Goal: Information Seeking & Learning: Find specific fact

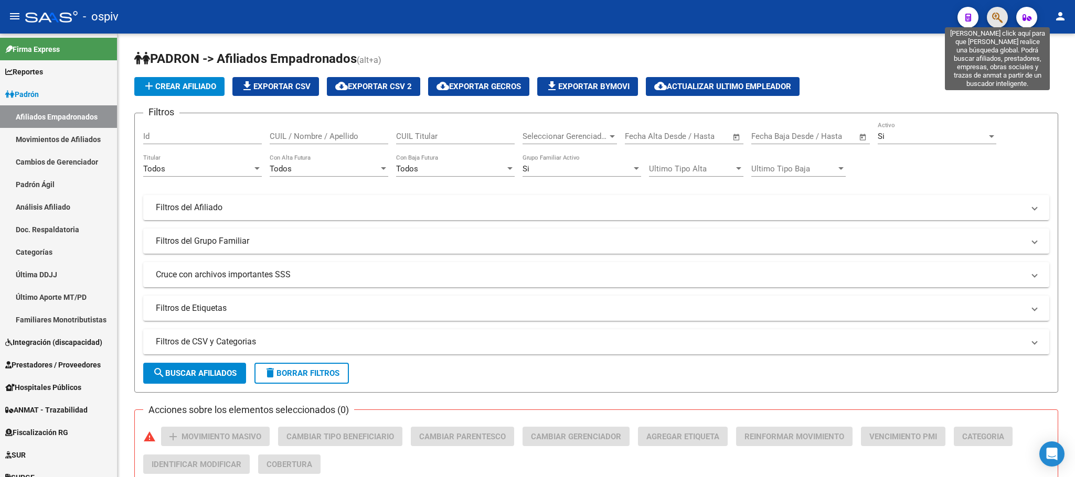
click at [1000, 15] on icon "button" at bounding box center [997, 18] width 10 height 12
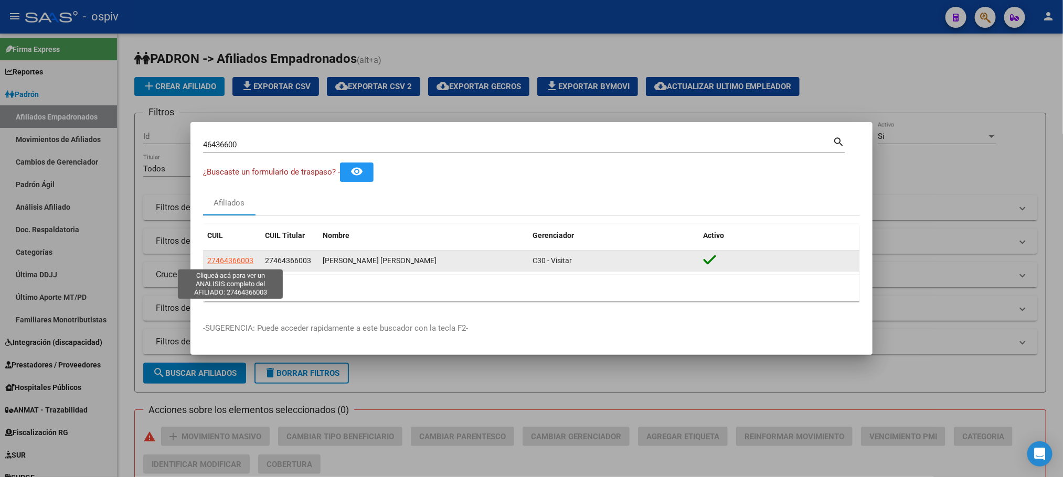
click at [221, 261] on span "27464366003" at bounding box center [230, 261] width 46 height 8
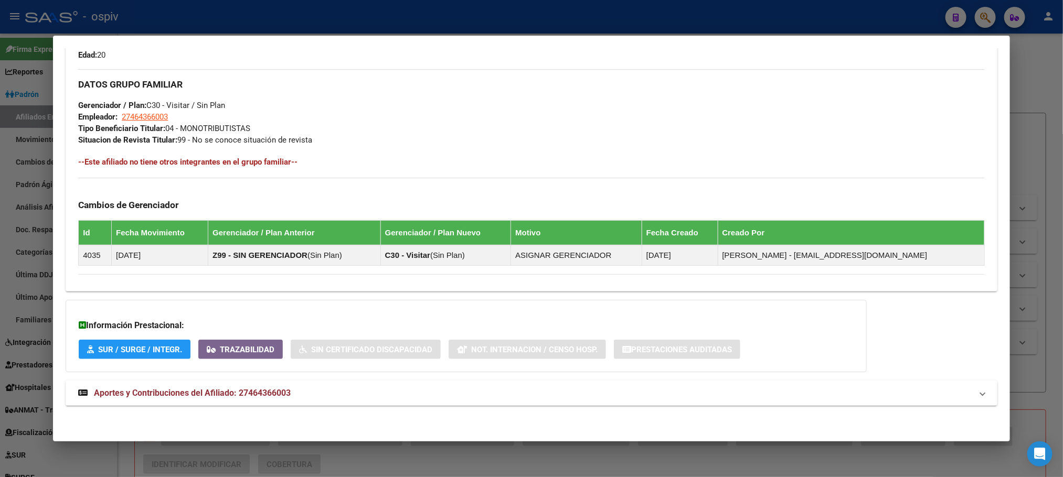
scroll to position [484, 0]
click at [264, 392] on span "Aportes y Contribuciones del Afiliado: 27464366003" at bounding box center [192, 393] width 197 height 10
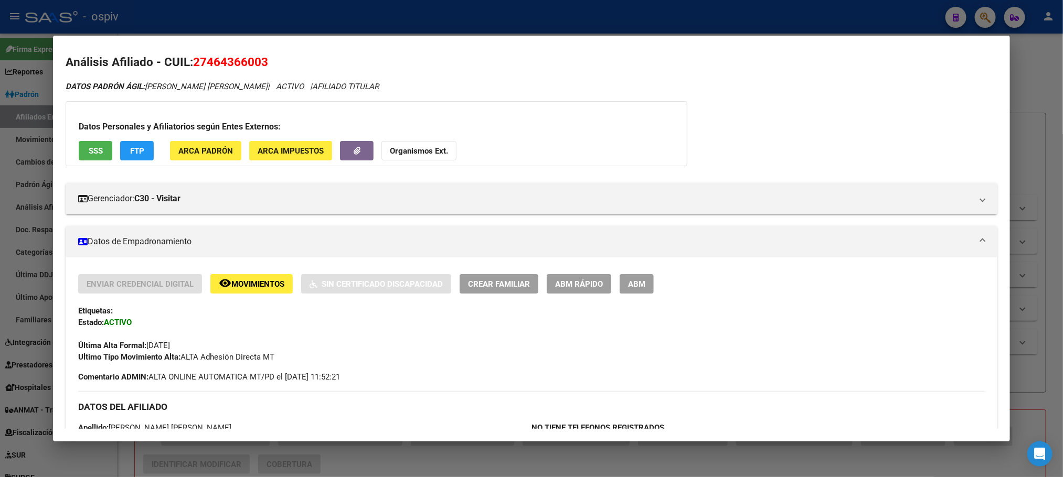
scroll to position [0, 0]
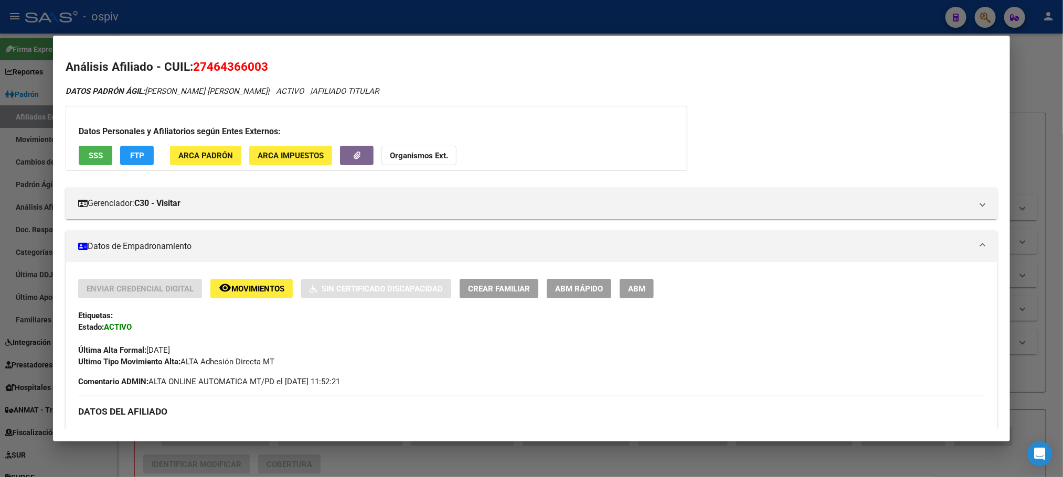
click at [93, 155] on span "SSS" at bounding box center [96, 155] width 14 height 9
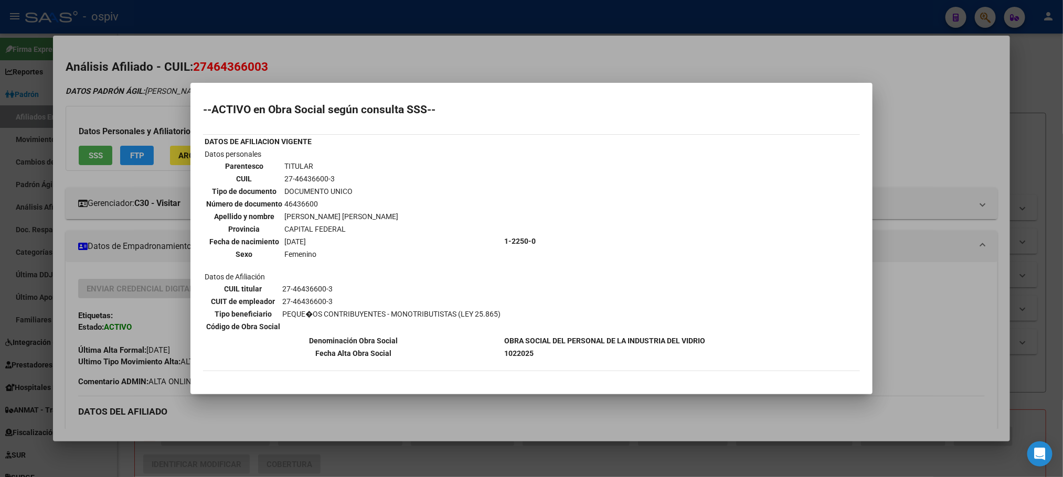
click at [514, 24] on div at bounding box center [531, 238] width 1063 height 477
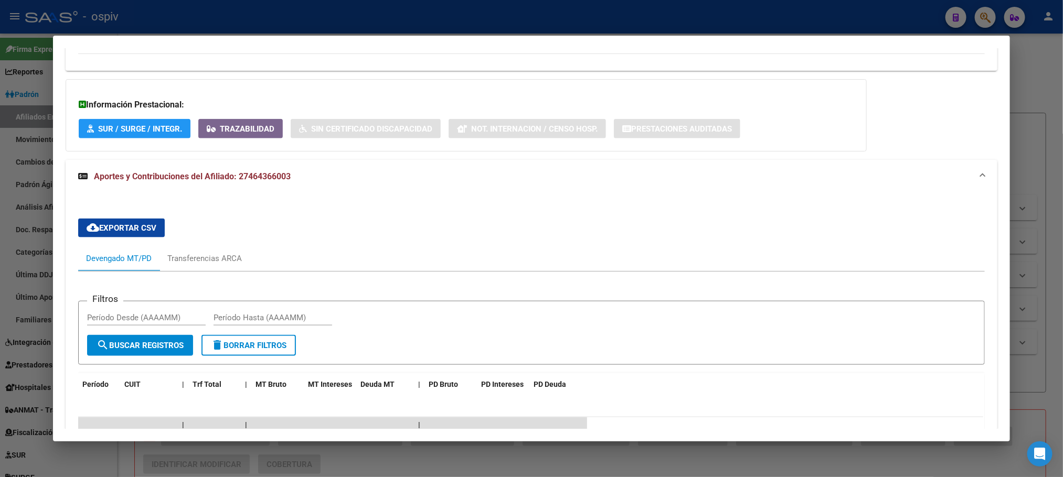
scroll to position [891, 0]
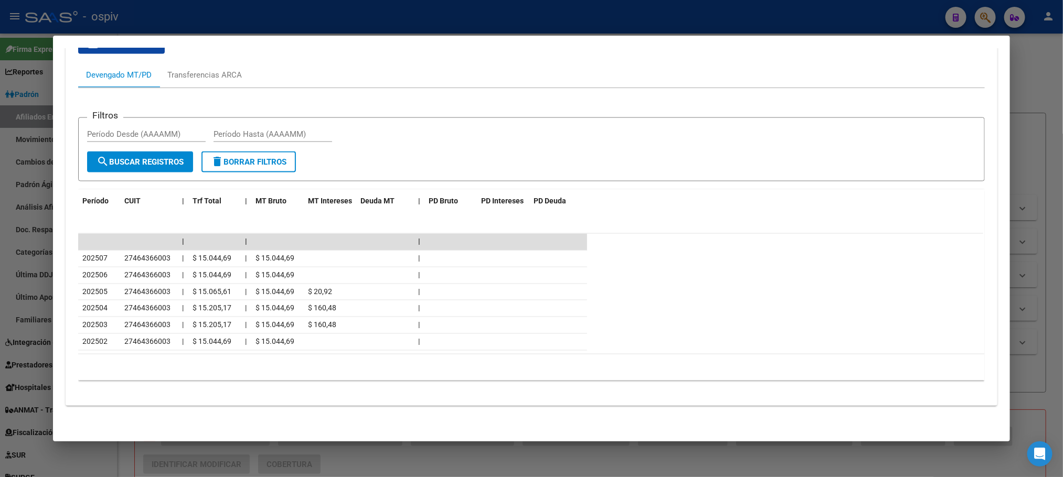
click at [381, 17] on div at bounding box center [531, 238] width 1063 height 477
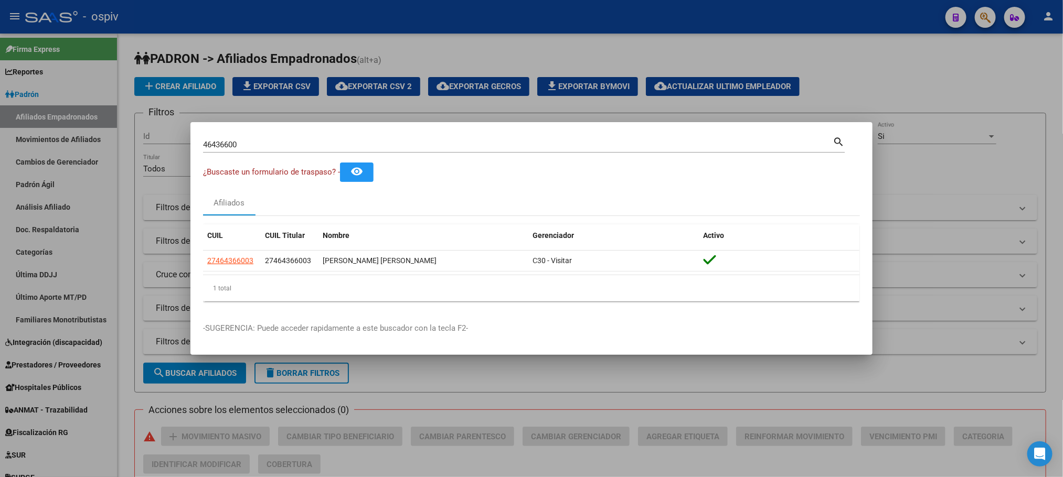
drag, startPoint x: 335, startPoint y: 152, endPoint x: 321, endPoint y: 148, distance: 14.6
click at [326, 150] on div "46436600 Buscar (apellido, dni, cuil, nro traspaso, cuit, obra social)" at bounding box center [518, 145] width 630 height 16
drag, startPoint x: 320, startPoint y: 147, endPoint x: 110, endPoint y: 144, distance: 209.9
click at [110, 144] on div "46436600 Buscar (apellido, dni, cuil, nro traspaso, cuit, obra social) search ¿…" at bounding box center [531, 238] width 1063 height 477
type input "59351832"
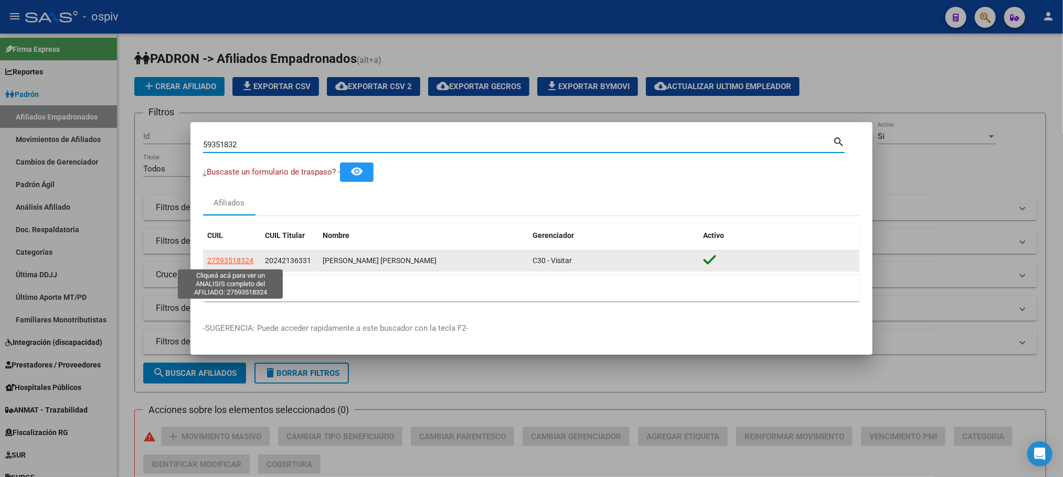
click at [231, 260] on span "27593518324" at bounding box center [230, 261] width 46 height 8
type textarea "27593518324"
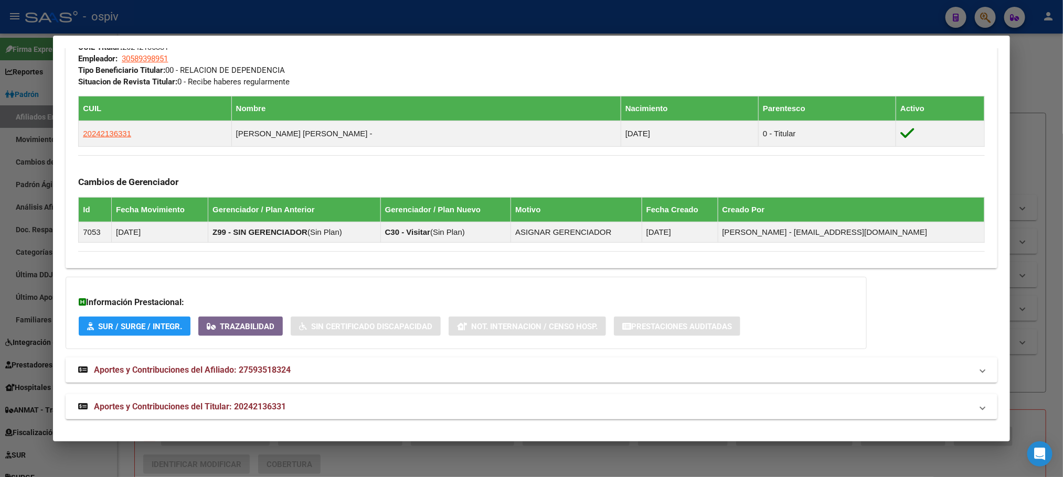
scroll to position [557, 0]
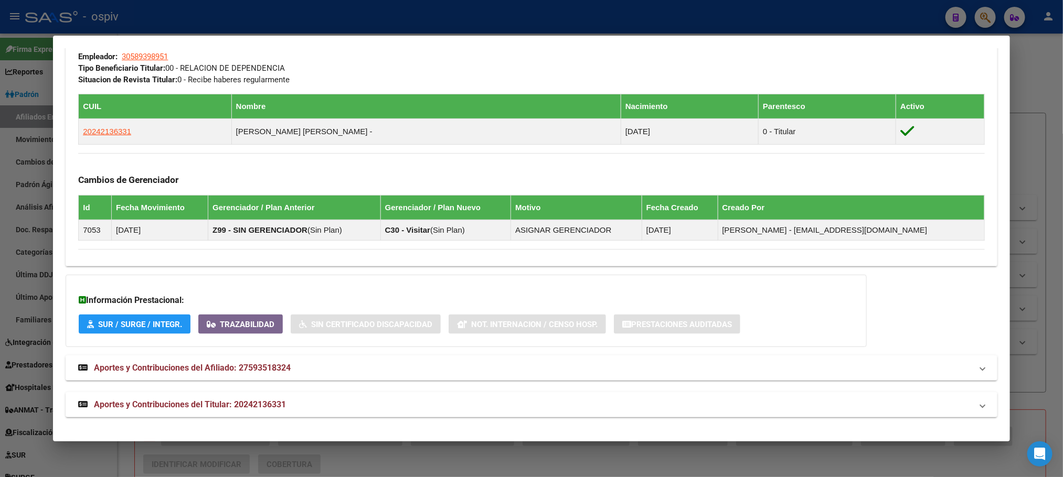
click at [464, 15] on div at bounding box center [531, 238] width 1063 height 477
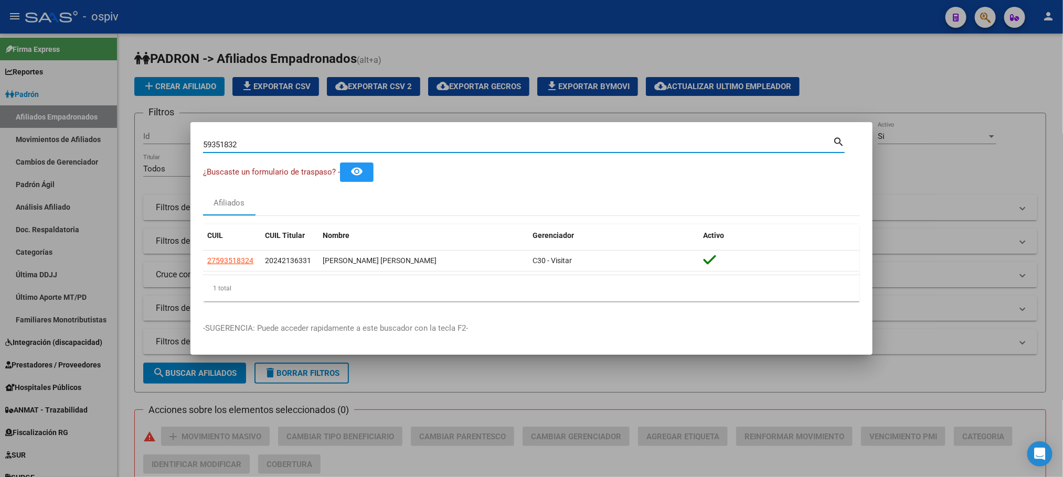
drag, startPoint x: 296, startPoint y: 144, endPoint x: 78, endPoint y: 129, distance: 219.3
click at [78, 129] on div "59351832 Buscar (apellido, dni, cuil, nro traspaso, cuit, obra social) search ¿…" at bounding box center [531, 238] width 1063 height 477
type input "58144595"
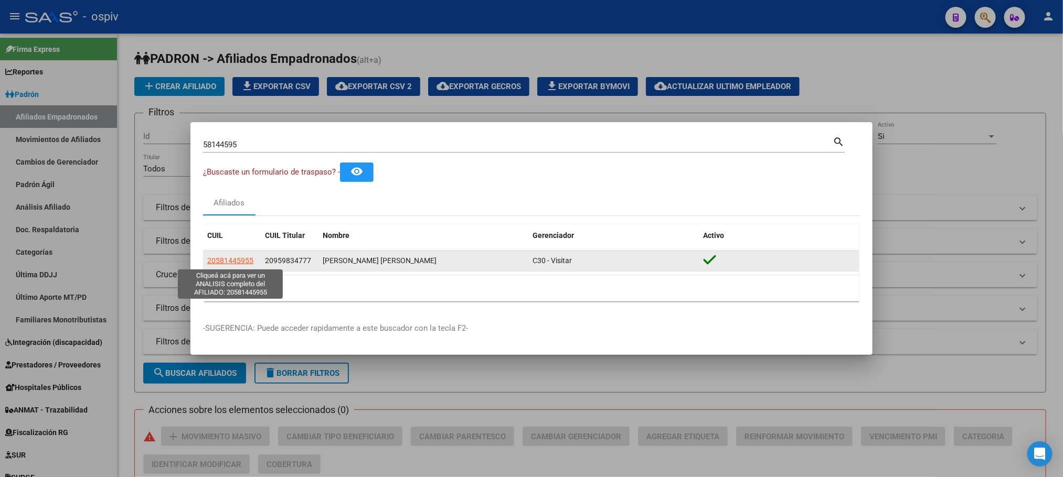
click at [225, 262] on span "20581445955" at bounding box center [230, 261] width 46 height 8
type textarea "20581445955"
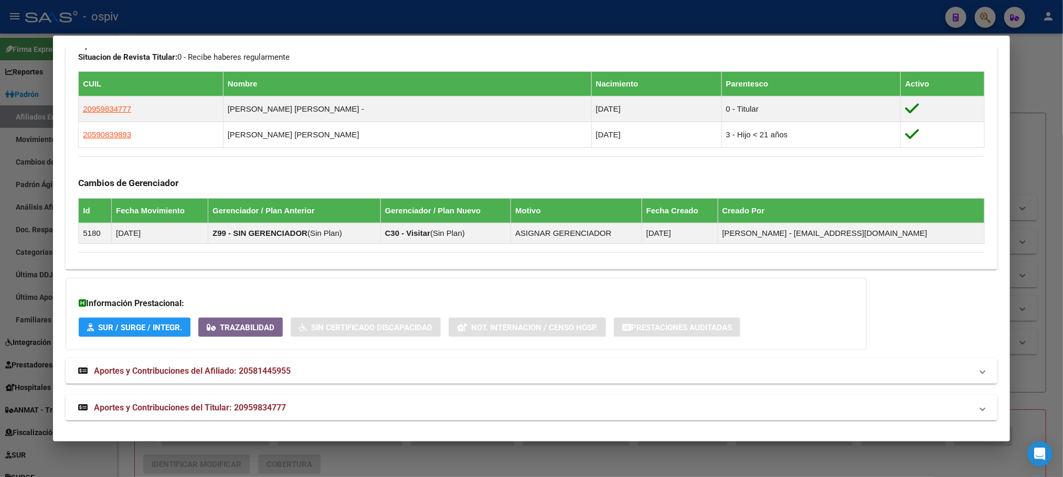
scroll to position [583, 0]
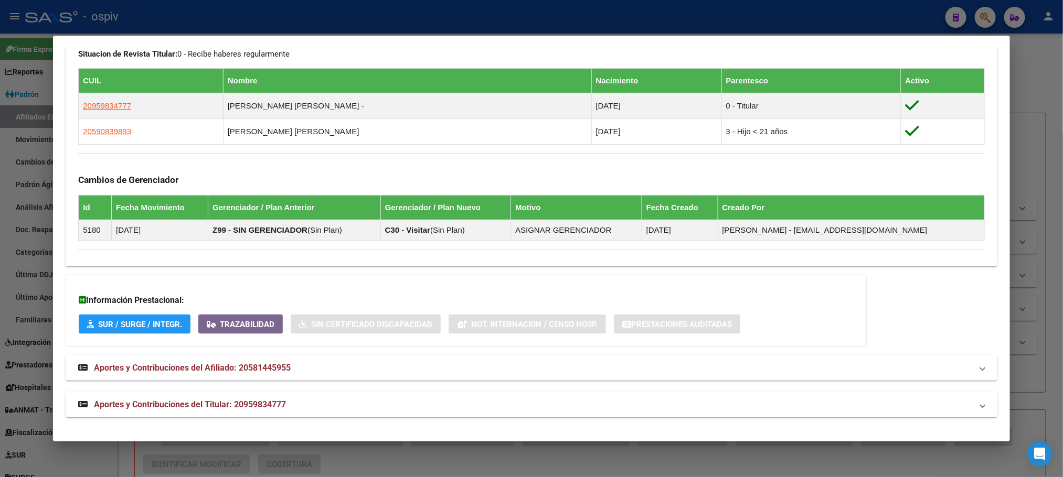
click at [288, 402] on mat-panel-title "Aportes y Contribuciones del Titular: 20959834777" at bounding box center [525, 405] width 894 height 13
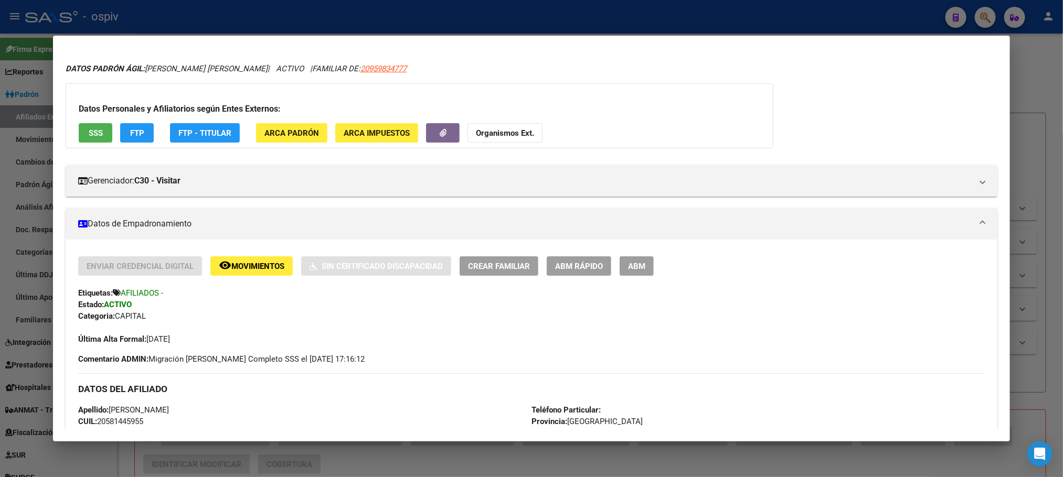
scroll to position [0, 0]
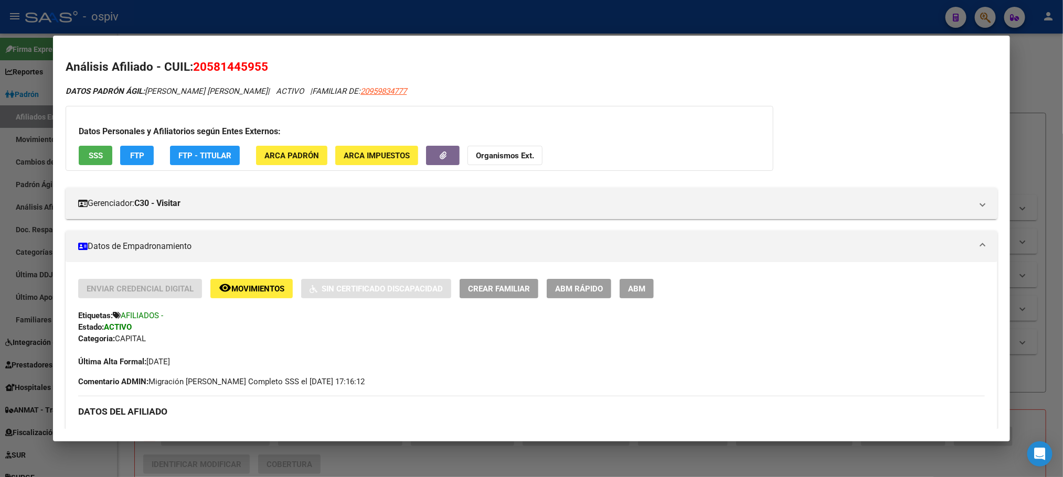
click at [301, 16] on div at bounding box center [531, 238] width 1063 height 477
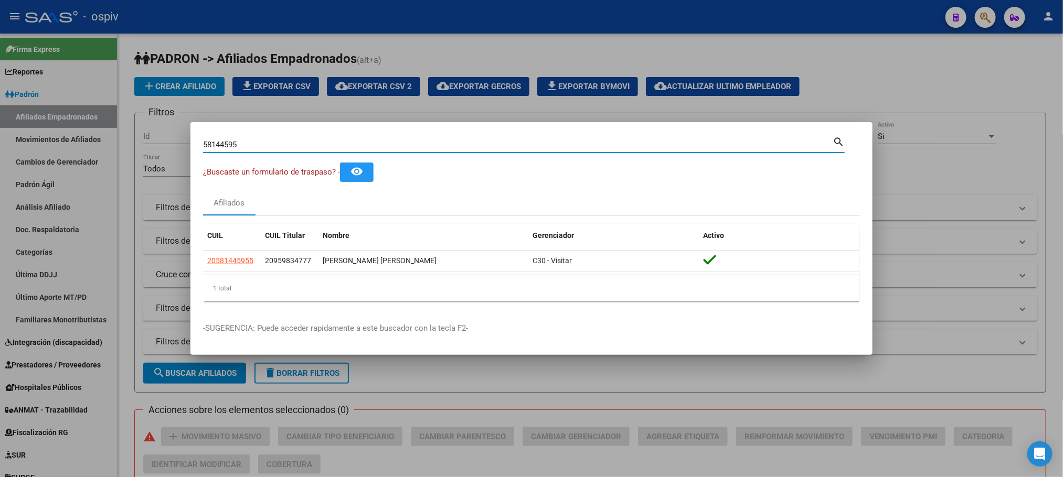
drag, startPoint x: 249, startPoint y: 146, endPoint x: 164, endPoint y: 144, distance: 84.5
click at [164, 144] on div "58144595 Buscar (apellido, dni, cuil, [PERSON_NAME], cuit, obra social) search …" at bounding box center [531, 238] width 1063 height 477
type input "17015881"
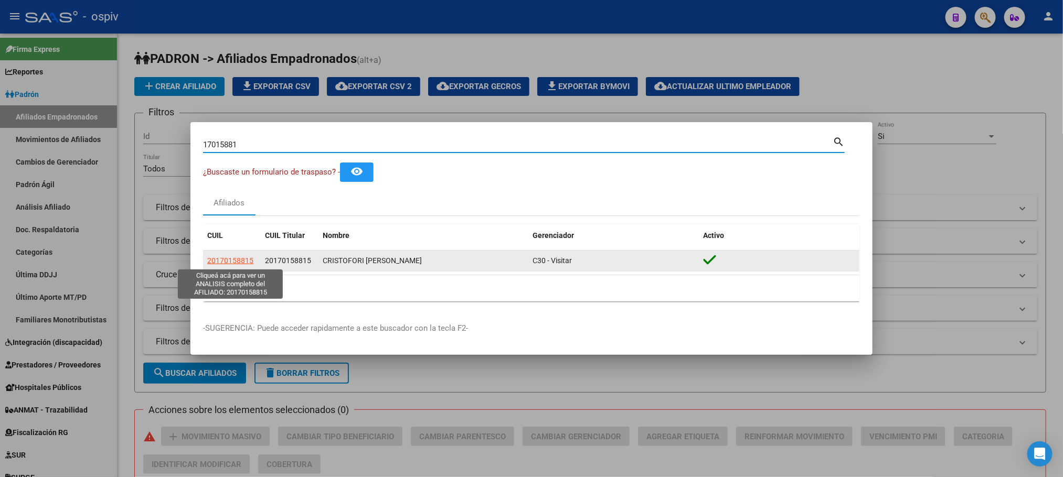
click at [229, 262] on span "20170158815" at bounding box center [230, 261] width 46 height 8
type textarea "20170158815"
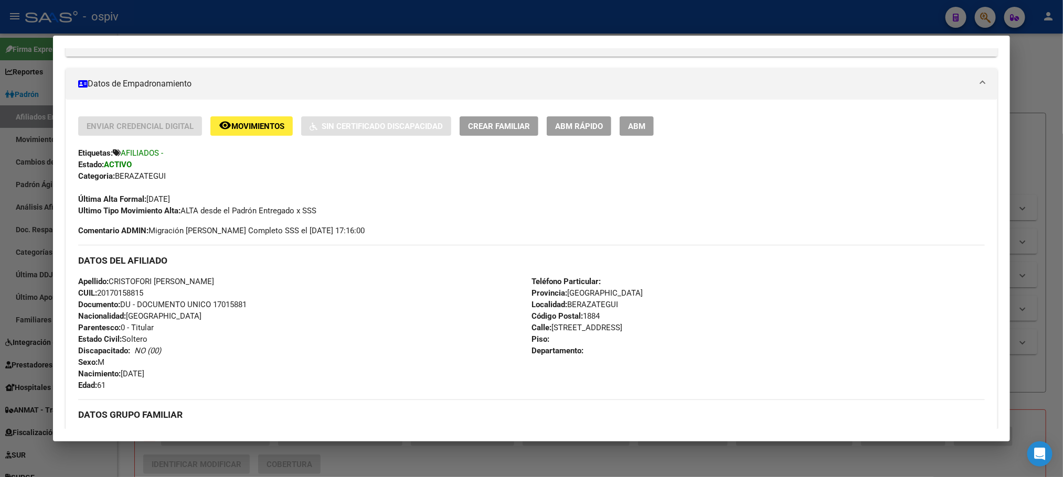
scroll to position [157, 0]
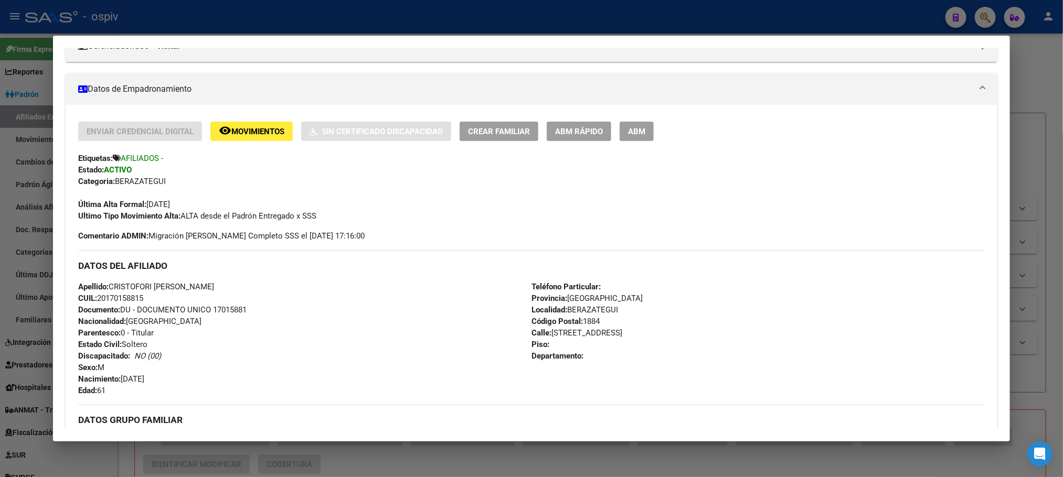
click at [376, 5] on div at bounding box center [531, 238] width 1063 height 477
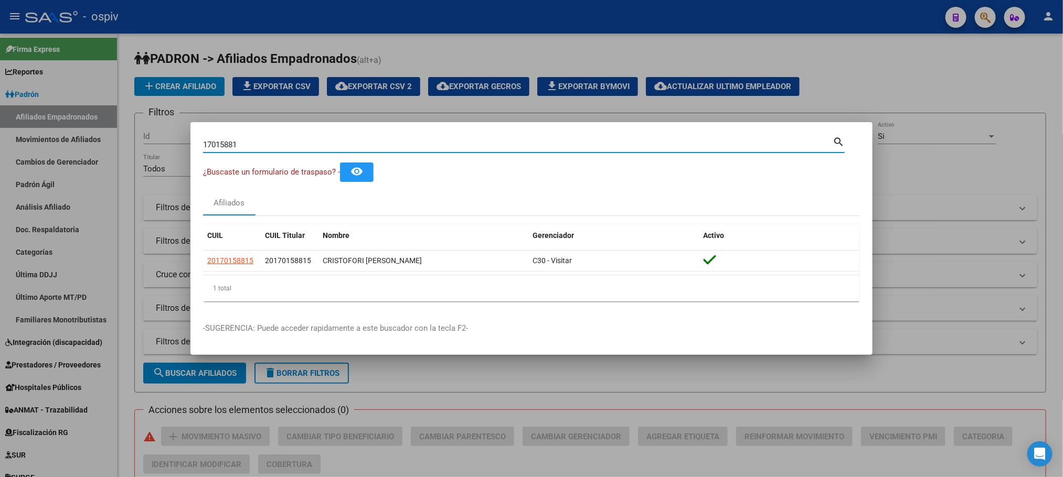
drag, startPoint x: 248, startPoint y: 144, endPoint x: 166, endPoint y: 147, distance: 81.9
click at [166, 146] on div "17015881 Buscar (apellido, dni, cuil, nro traspaso, cuit, obra social) search ¿…" at bounding box center [531, 238] width 1063 height 477
type input "24562920"
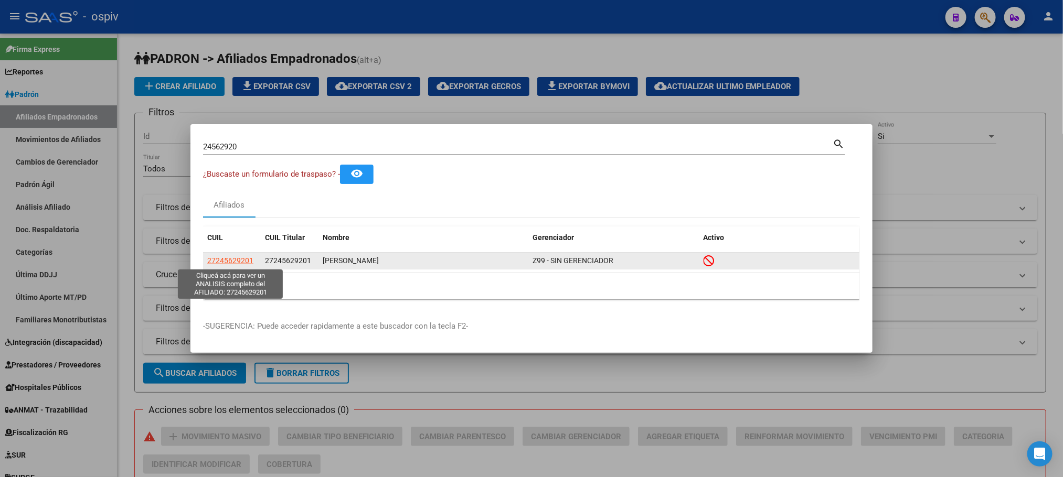
click at [229, 263] on span "27245629201" at bounding box center [230, 261] width 46 height 8
type textarea "27245629201"
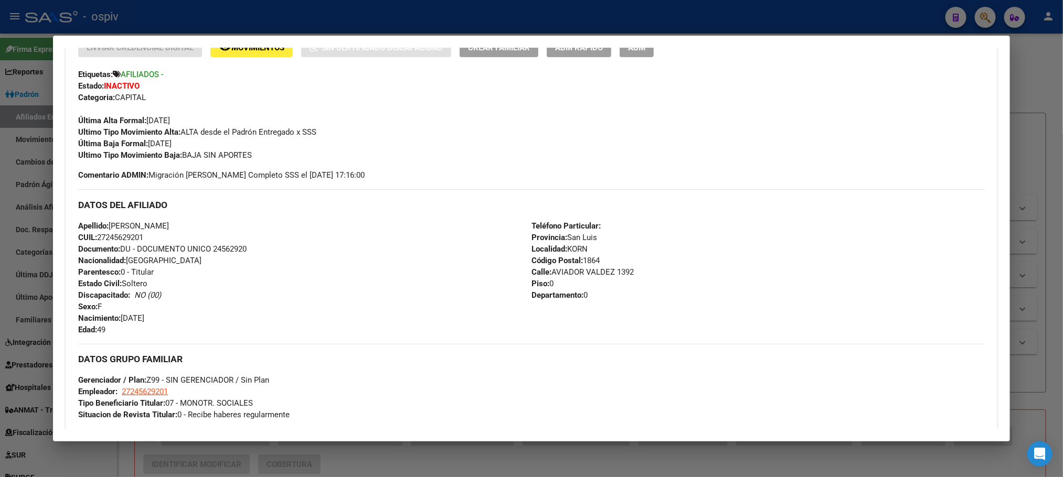
scroll to position [452, 0]
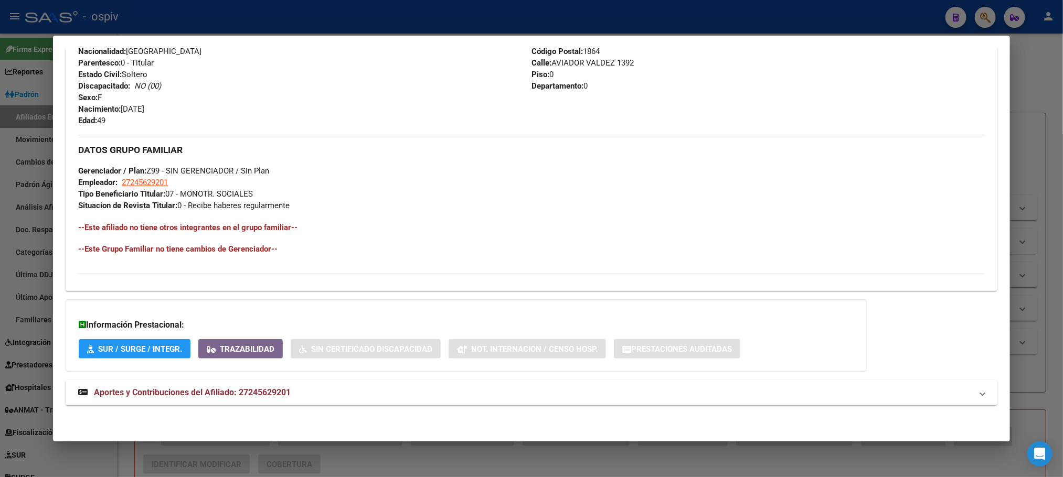
click at [240, 400] on mat-expansion-panel-header "Aportes y Contribuciones del Afiliado: 27245629201" at bounding box center [531, 392] width 931 height 25
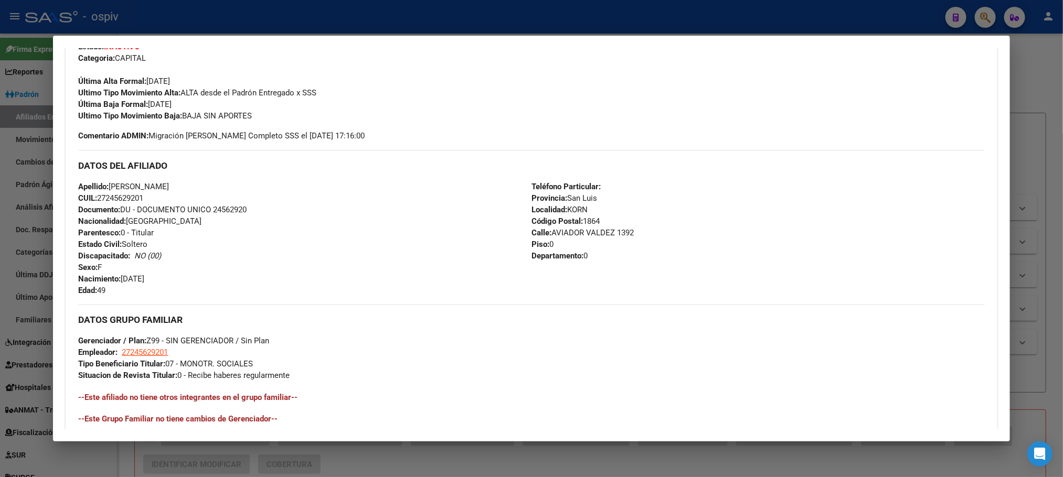
scroll to position [0, 0]
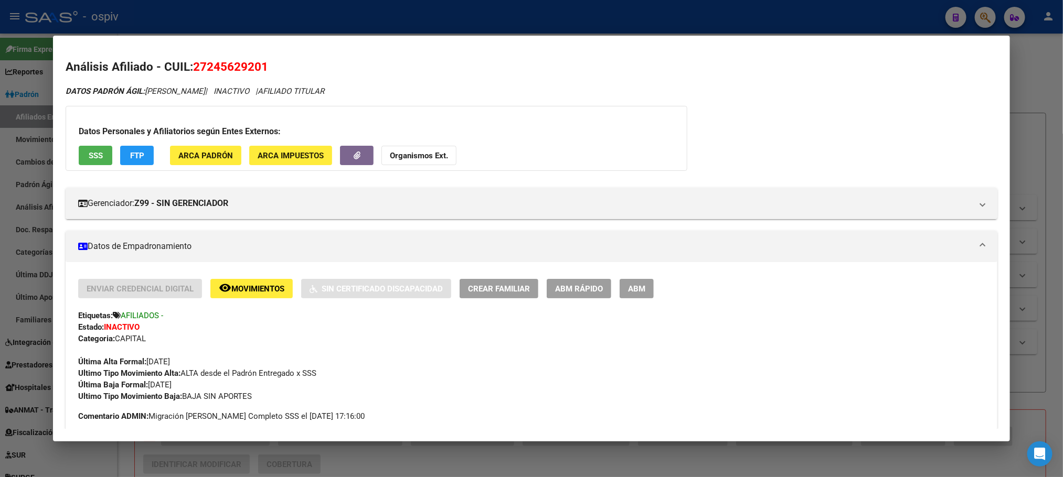
click at [79, 148] on button "SSS" at bounding box center [96, 155] width 34 height 19
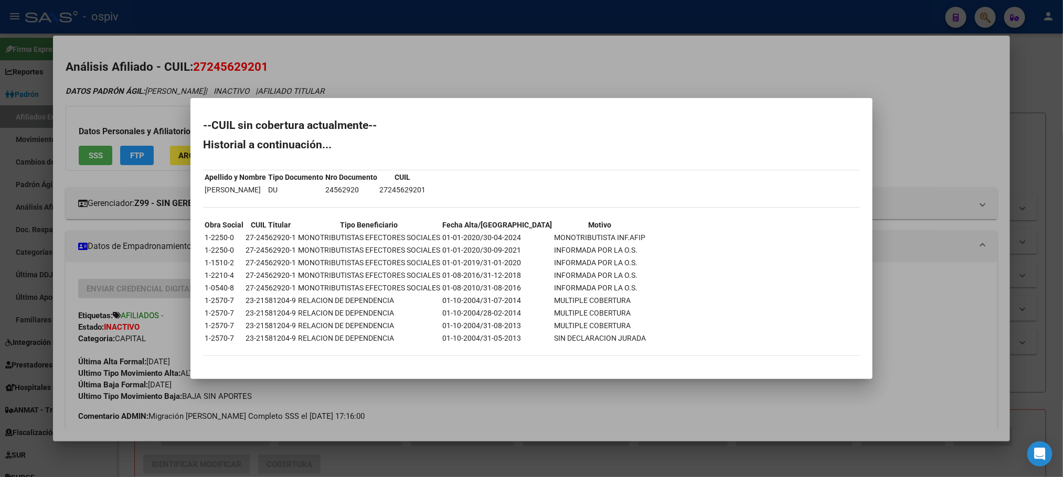
click at [419, 54] on div at bounding box center [531, 238] width 1063 height 477
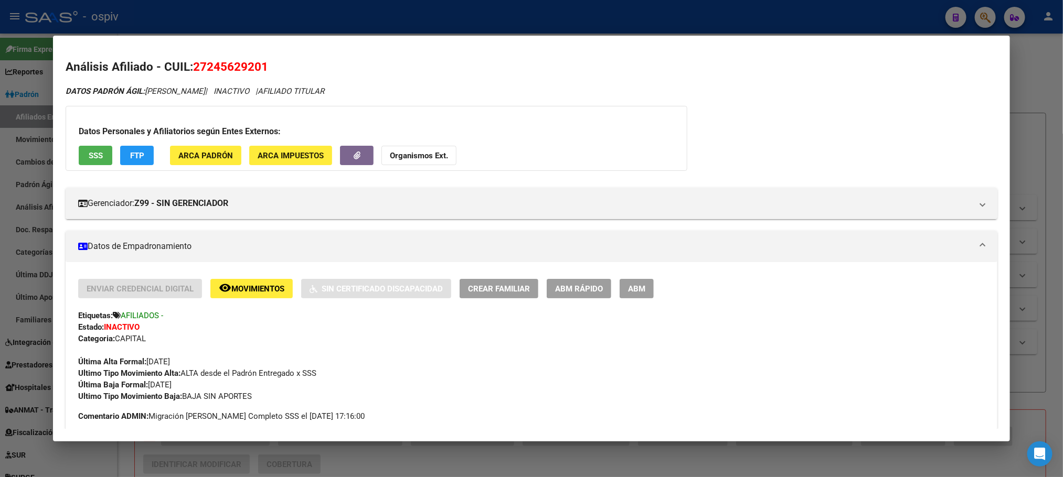
click at [230, 66] on span "27245629201" at bounding box center [230, 67] width 75 height 14
copy span "27245629201"
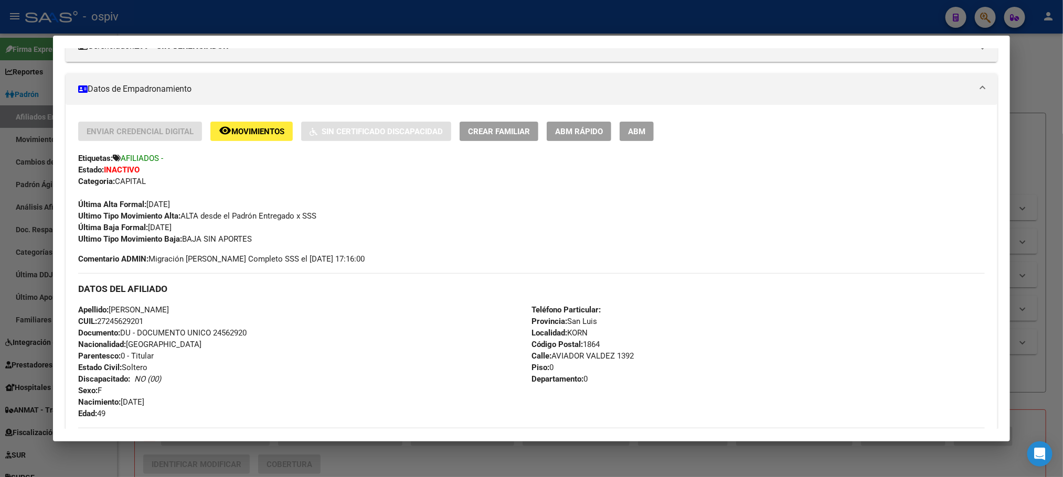
click at [224, 332] on span "Documento: DU - DOCUMENTO UNICO 24562920" at bounding box center [162, 332] width 168 height 9
copy span "24562920"
click at [211, 23] on div at bounding box center [531, 238] width 1063 height 477
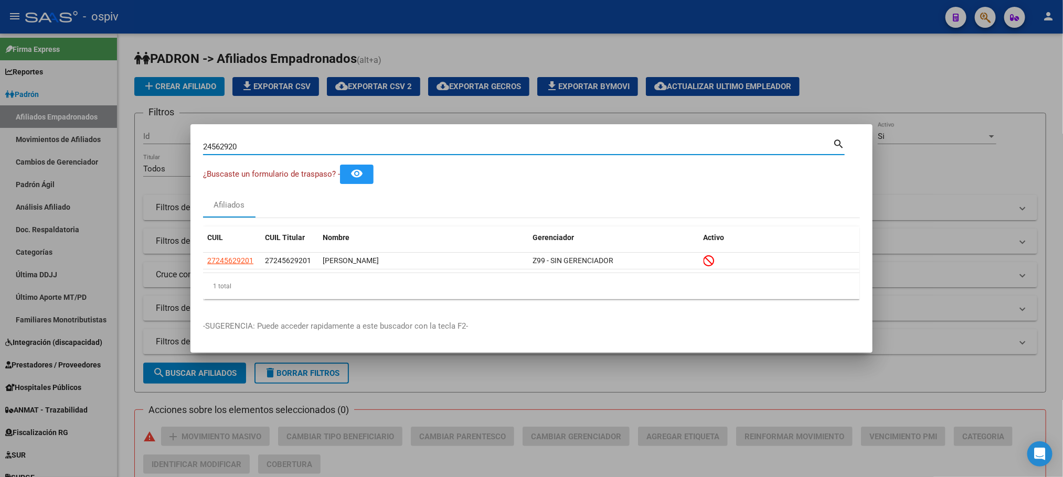
drag, startPoint x: 259, startPoint y: 148, endPoint x: 184, endPoint y: 142, distance: 74.8
click at [184, 142] on div "24562920 Buscar (apellido, dni, cuil, nro traspaso, cuit, obra social) search ¿…" at bounding box center [531, 238] width 1063 height 477
type input "53239645"
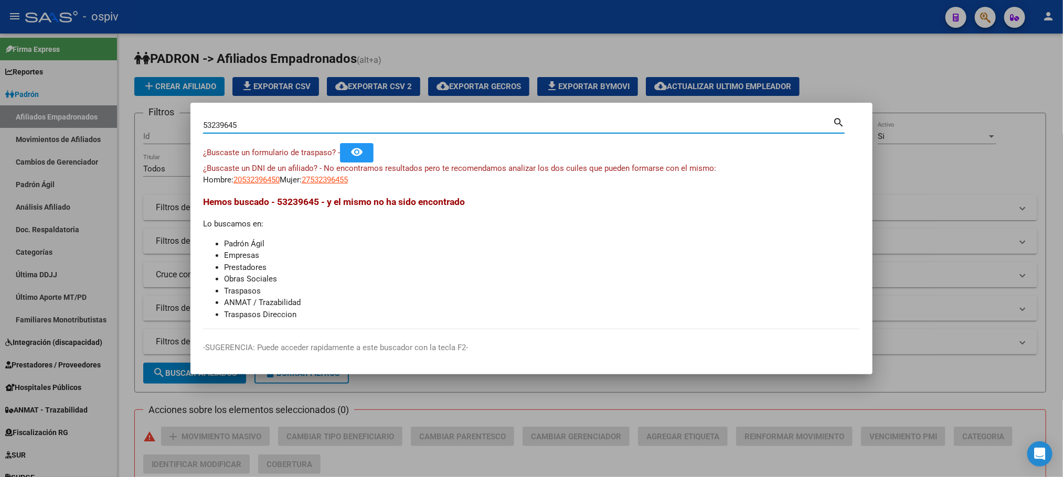
click at [341, 185] on span "27532396455" at bounding box center [325, 179] width 46 height 9
type textarea "27532396455"
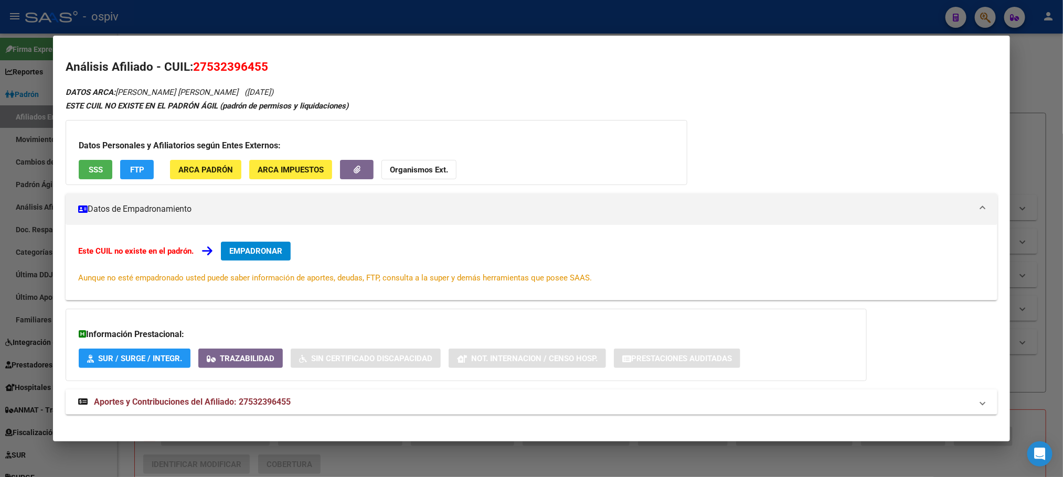
click at [94, 165] on span "SSS" at bounding box center [96, 169] width 14 height 9
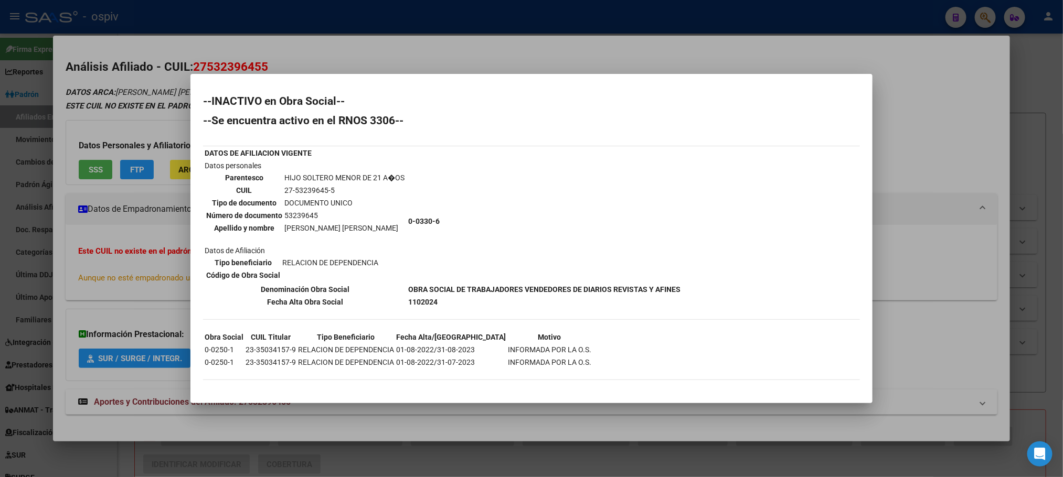
click at [302, 211] on td "53239645" at bounding box center [344, 216] width 121 height 12
click at [302, 216] on td "53239645" at bounding box center [344, 216] width 121 height 12
copy td "53239645"
